Goal: Task Accomplishment & Management: Manage account settings

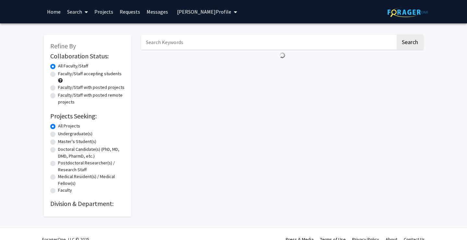
click at [393, 14] on img at bounding box center [408, 12] width 41 height 10
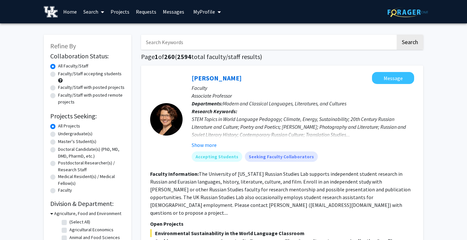
click at [174, 14] on link "Messages" at bounding box center [174, 11] width 28 height 23
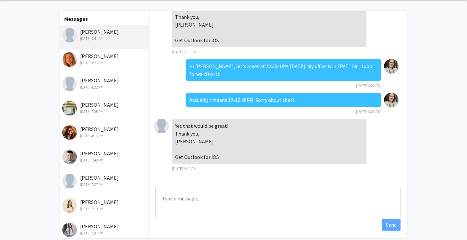
scroll to position [24, 0]
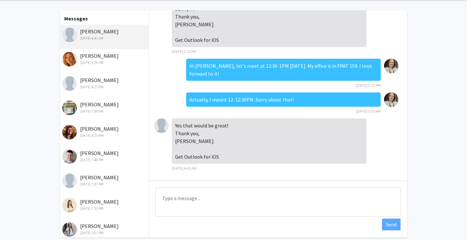
click at [193, 206] on textarea "Type a message" at bounding box center [277, 201] width 245 height 29
click at [293, 200] on textarea "Hi [PERSON_NAME], I just wanted to follow up on the research opprotunity in our…" at bounding box center [277, 201] width 245 height 29
click at [292, 204] on textarea "Hi [PERSON_NAME], I just wanted to follow up on the research opprotunity in our…" at bounding box center [277, 201] width 245 height 29
click at [290, 199] on textarea "Hi [PERSON_NAME], I just wanted to follow up on the research opprotunity in our…" at bounding box center [277, 201] width 245 height 29
type textarea "Hi [PERSON_NAME], I just wanted to follow up on the research opportunity in our…"
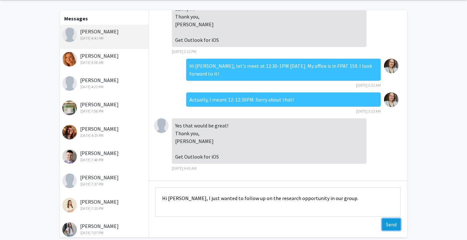
click at [388, 223] on button "Send" at bounding box center [391, 225] width 18 height 12
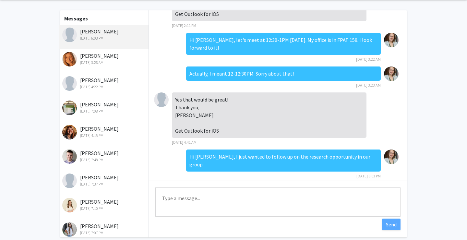
click at [106, 58] on div "[PERSON_NAME] [DATE] 3:26 AM" at bounding box center [104, 59] width 85 height 14
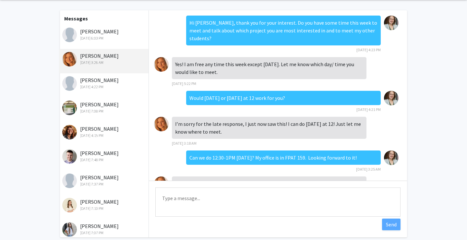
scroll to position [0, 0]
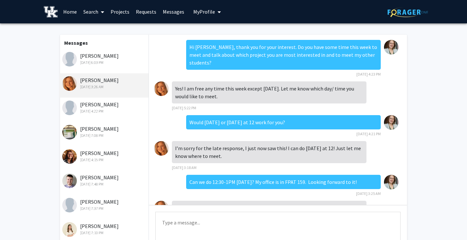
click at [137, 15] on link "Requests" at bounding box center [146, 11] width 27 height 23
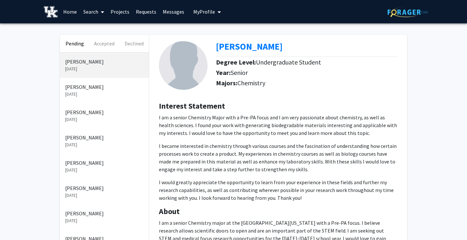
click at [87, 94] on p "[DATE]" at bounding box center [104, 94] width 78 height 7
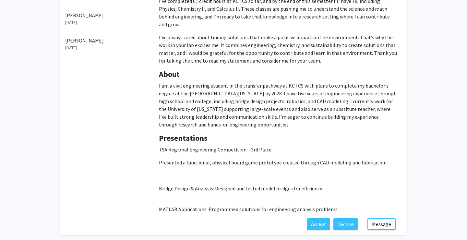
scroll to position [245, 0]
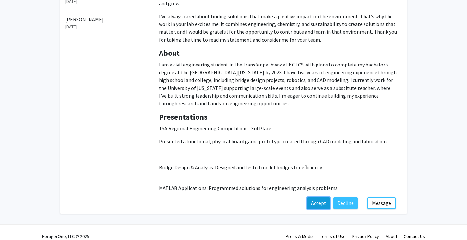
click at [325, 197] on button "Accept" at bounding box center [318, 203] width 23 height 12
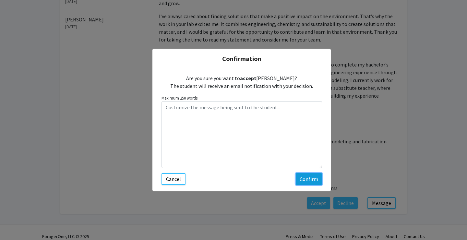
click at [304, 175] on button "Confirm" at bounding box center [309, 179] width 26 height 12
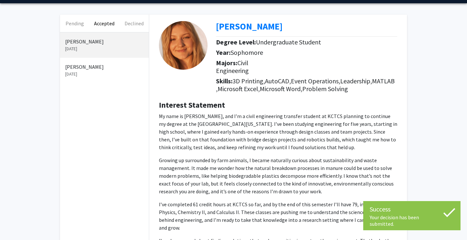
scroll to position [0, 0]
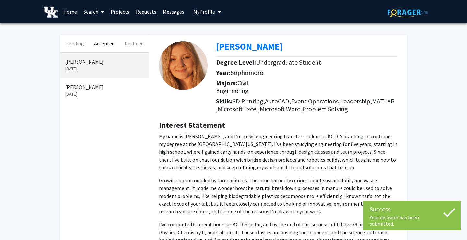
click at [127, 12] on link "Projects" at bounding box center [119, 11] width 25 height 23
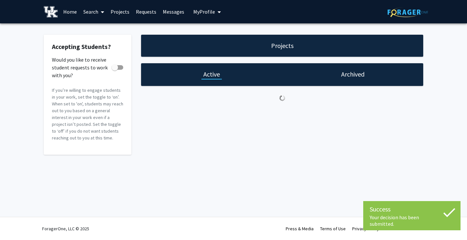
checkbox input "true"
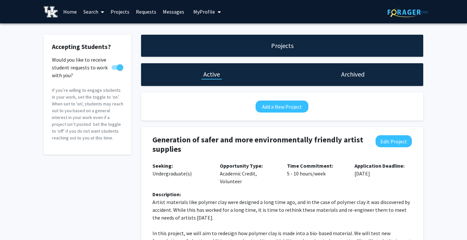
click at [162, 13] on link "Messages" at bounding box center [174, 11] width 28 height 23
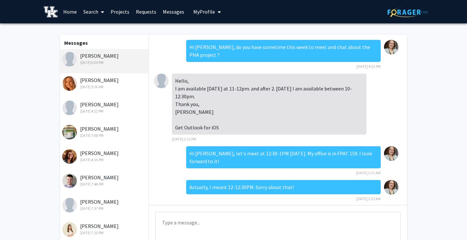
scroll to position [89, 0]
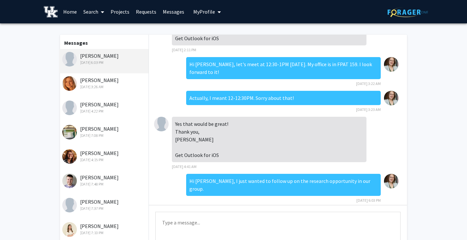
click at [101, 108] on div "[PERSON_NAME] [DATE] 4:22 PM" at bounding box center [104, 108] width 85 height 14
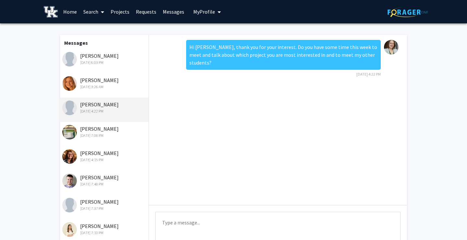
click at [74, 103] on img at bounding box center [69, 108] width 15 height 15
click at [133, 13] on link "Requests" at bounding box center [146, 11] width 27 height 23
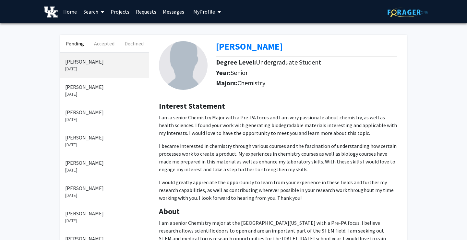
click at [100, 92] on p "[DATE]" at bounding box center [104, 94] width 78 height 7
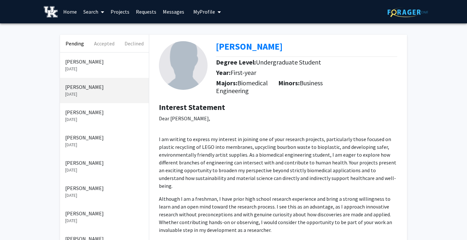
click at [150, 11] on link "Requests" at bounding box center [146, 11] width 27 height 23
